Goal: Check status: Check status

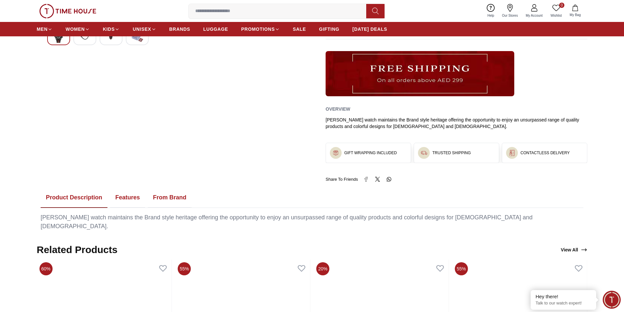
scroll to position [360, 0]
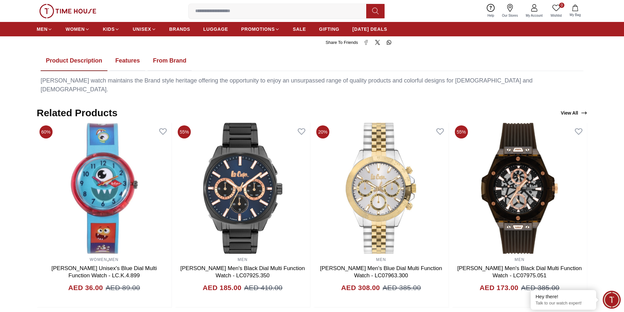
click at [540, 13] on span "My Account" at bounding box center [534, 15] width 22 height 5
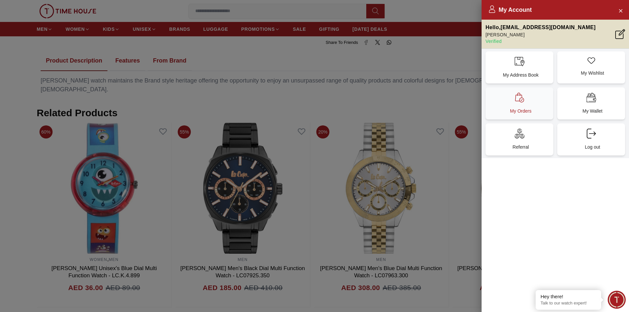
click at [528, 105] on div "My Orders" at bounding box center [519, 103] width 68 height 32
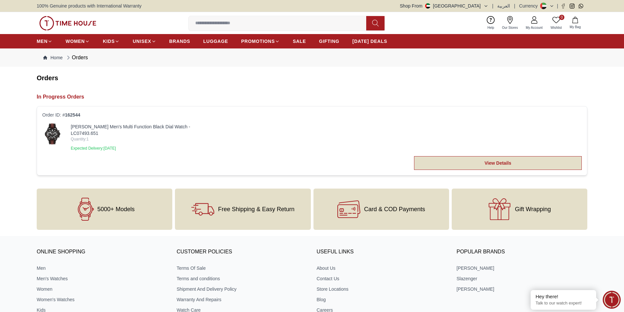
click at [447, 157] on link "View Details" at bounding box center [498, 163] width 168 height 14
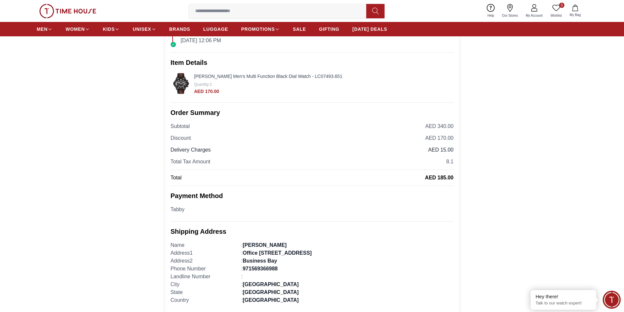
scroll to position [131, 0]
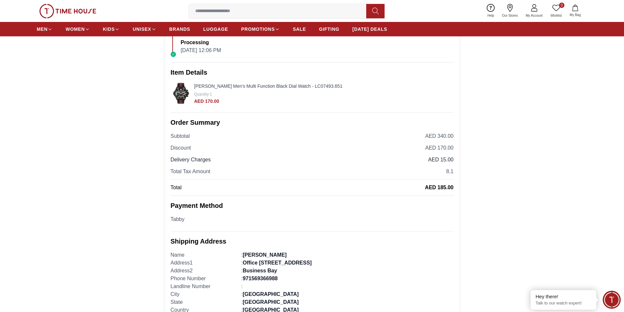
click at [177, 99] on img at bounding box center [181, 93] width 21 height 21
